Goal: Task Accomplishment & Management: Use online tool/utility

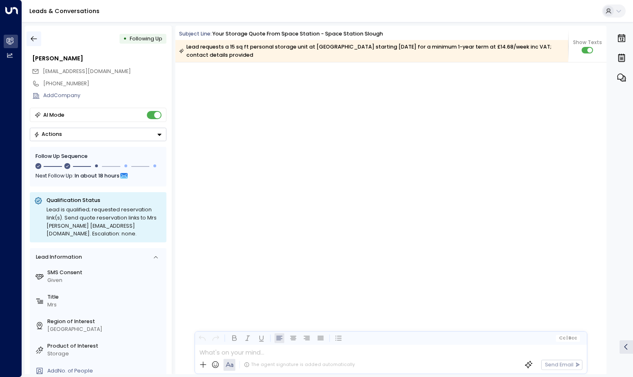
scroll to position [554, 0]
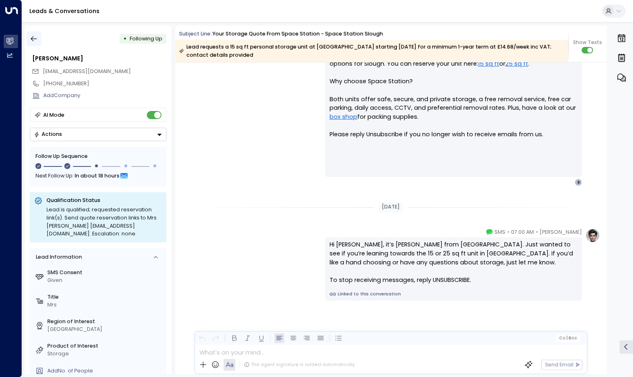
click at [35, 39] on icon "button" at bounding box center [34, 38] width 6 height 5
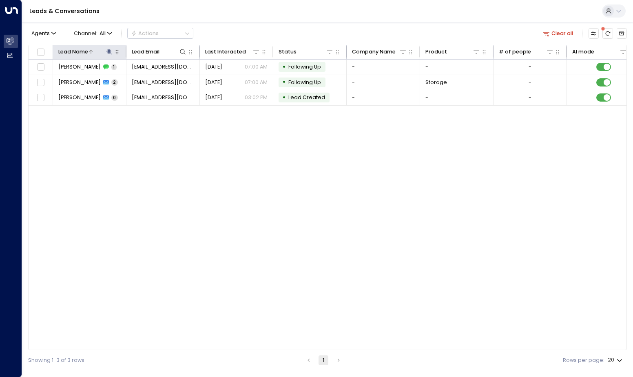
click at [109, 52] on icon at bounding box center [109, 51] width 5 height 5
click at [155, 79] on icon "button" at bounding box center [154, 78] width 7 height 7
click at [134, 80] on input "text" at bounding box center [109, 79] width 101 height 14
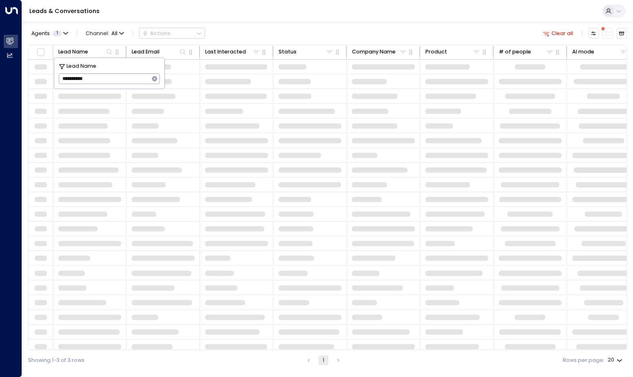
type input "**********"
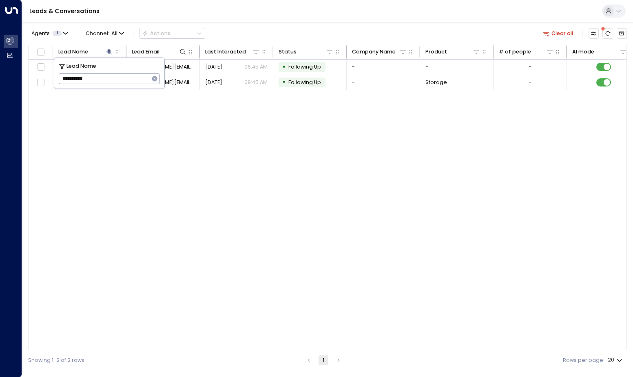
click at [226, 132] on div "Lead Name Lead Email Last Interacted Status Company Name Product # of people AI…" at bounding box center [327, 198] width 599 height 306
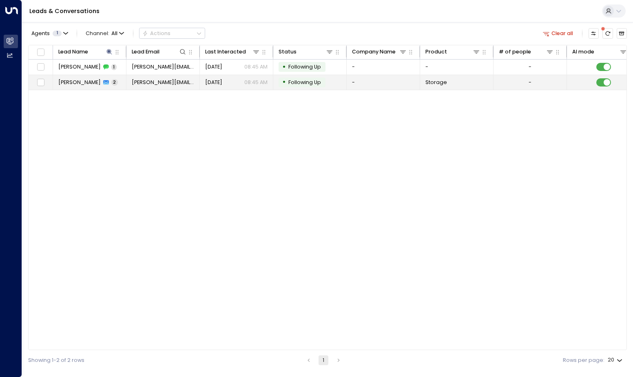
click at [85, 79] on span "[PERSON_NAME]" at bounding box center [79, 82] width 42 height 7
